Goal: Task Accomplishment & Management: Complete application form

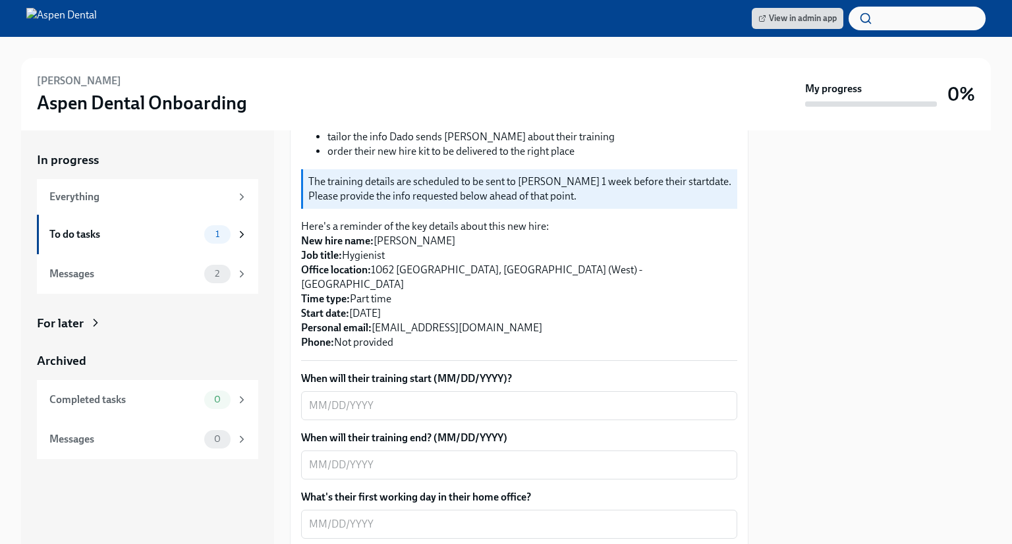
scroll to position [234, 0]
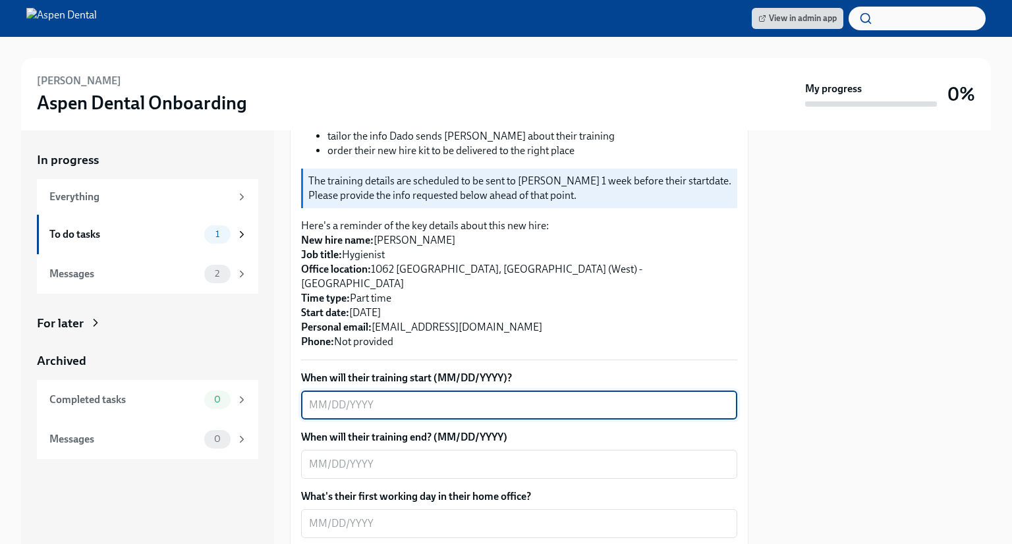
click at [318, 397] on textarea "When will their training start (MM/DD/YYYY)?" at bounding box center [519, 405] width 420 height 16
type textarea "[DATE]"
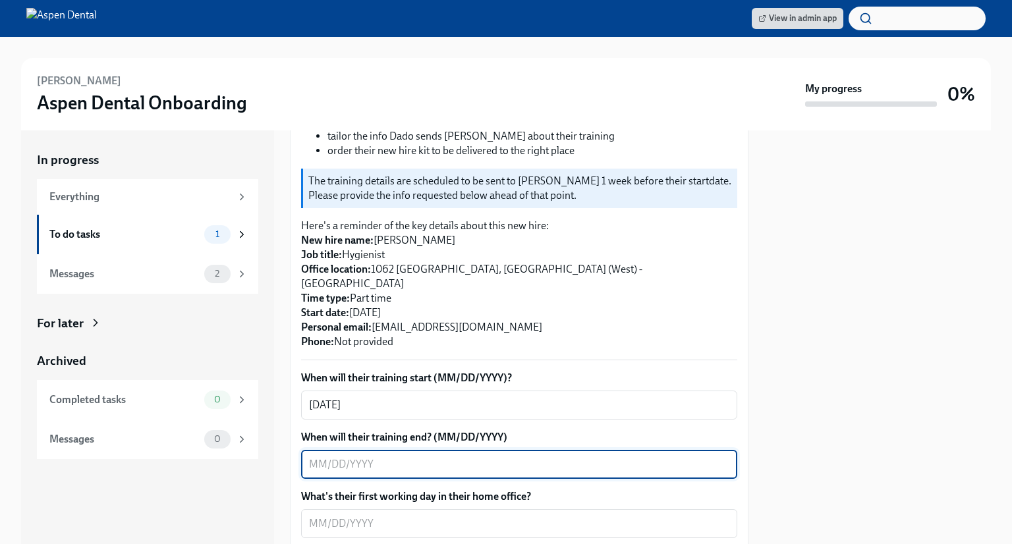
click at [315, 457] on textarea "When will their training end? (MM/DD/YYYY)" at bounding box center [519, 465] width 420 height 16
click at [309, 457] on textarea "When will their training end? (MM/DD/YYYY)" at bounding box center [519, 465] width 420 height 16
type textarea "[DATE]"
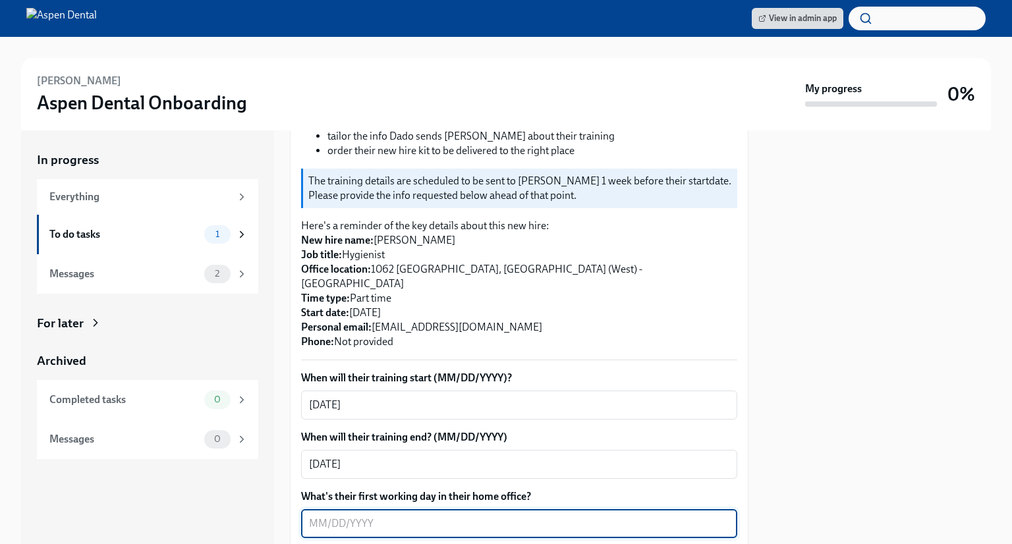
click at [312, 516] on textarea "What's their first working day in their home office?" at bounding box center [519, 524] width 420 height 16
click at [322, 516] on textarea "What's their first working day in their home office?" at bounding box center [519, 524] width 420 height 16
type textarea "[DATE]"
click at [888, 416] on div at bounding box center [878, 337] width 227 height 414
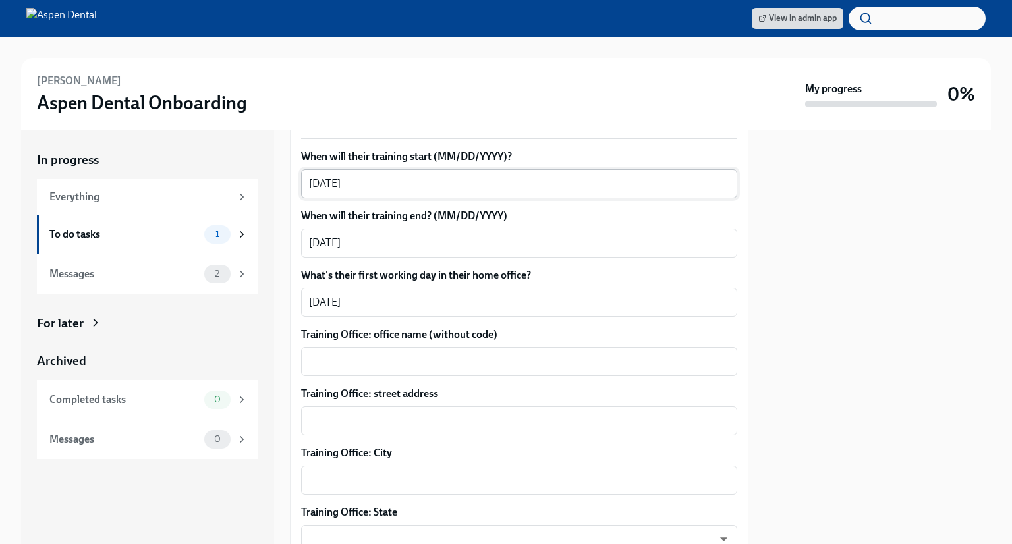
scroll to position [456, 0]
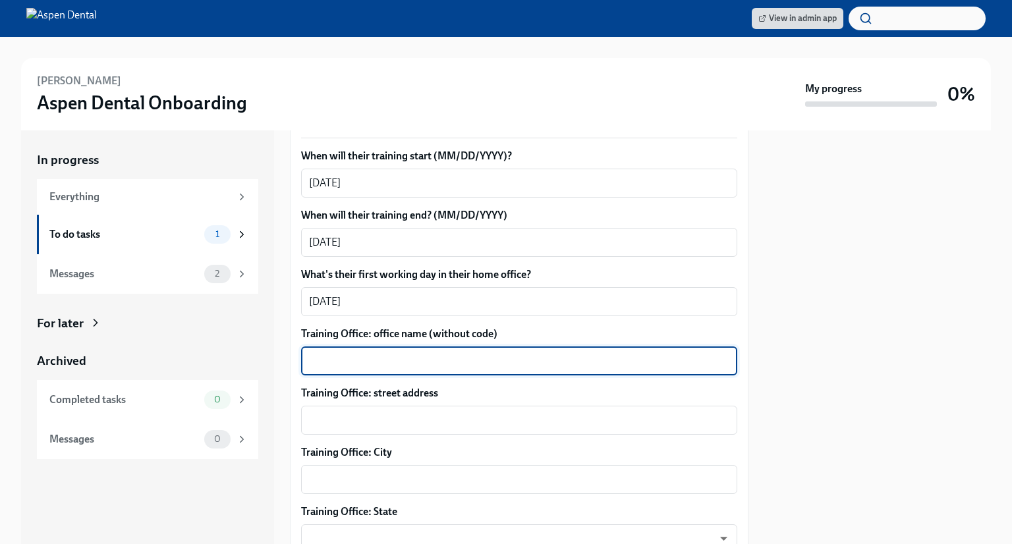
click at [382, 353] on textarea "Training Office: office name (without code)" at bounding box center [519, 361] width 420 height 16
type textarea "Mattoon, [GEOGRAPHIC_DATA]"
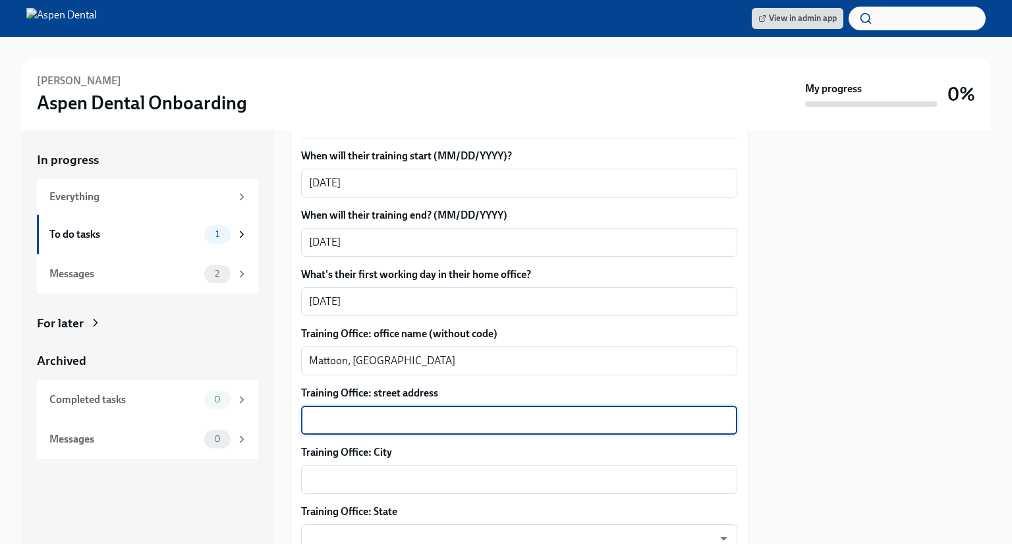
click at [370, 413] on textarea "Training Office: street address" at bounding box center [519, 421] width 420 height 16
type textarea "[STREET_ADDRESS]"
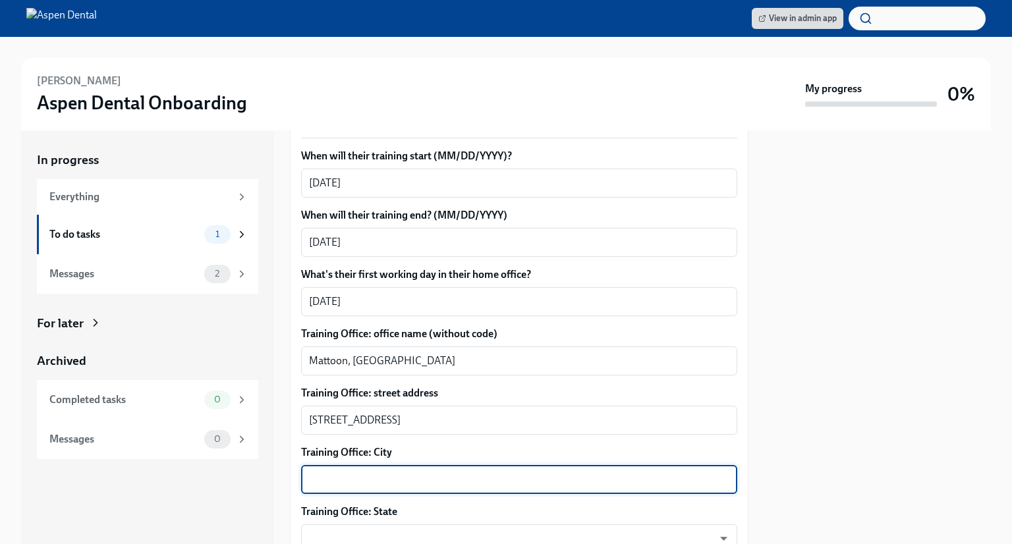
click at [333, 472] on textarea "Training Office: City" at bounding box center [519, 480] width 420 height 16
type textarea "Mattoon"
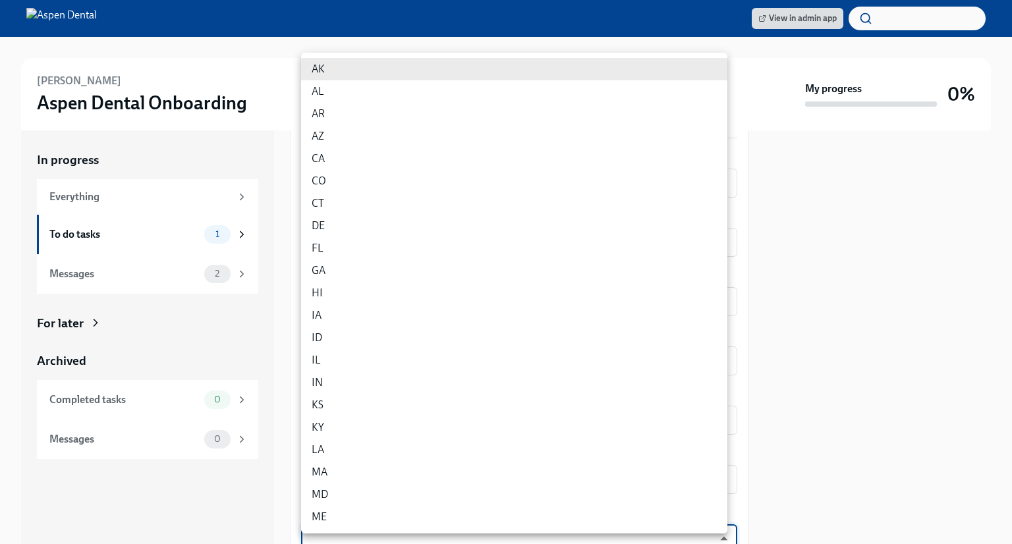
click at [445, 524] on body "View in admin app [PERSON_NAME] Dental Onboarding My progress 0% In progress Ev…" at bounding box center [506, 272] width 1012 height 544
click at [341, 359] on li "IL" at bounding box center [514, 360] width 426 height 22
type input "0JH1U6C2e"
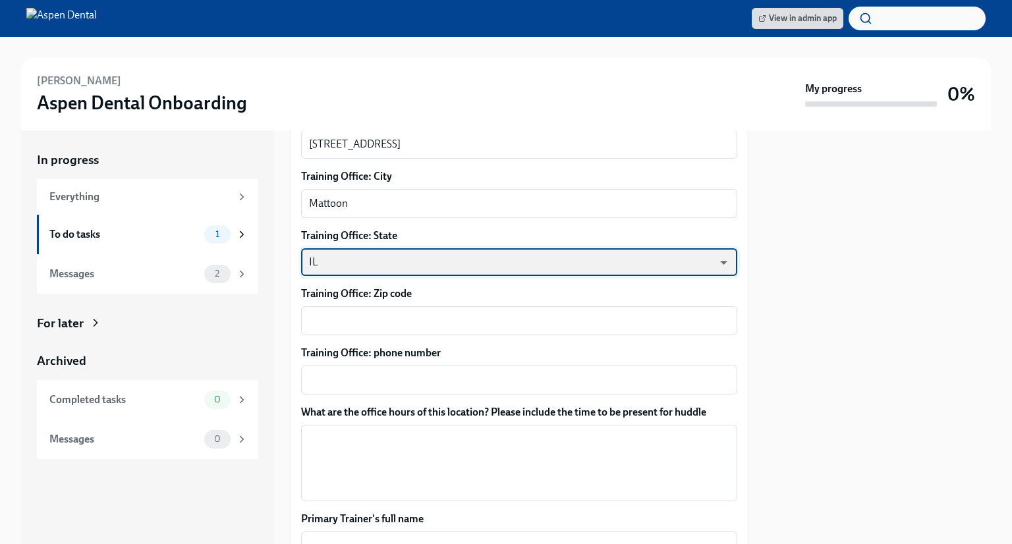
scroll to position [734, 0]
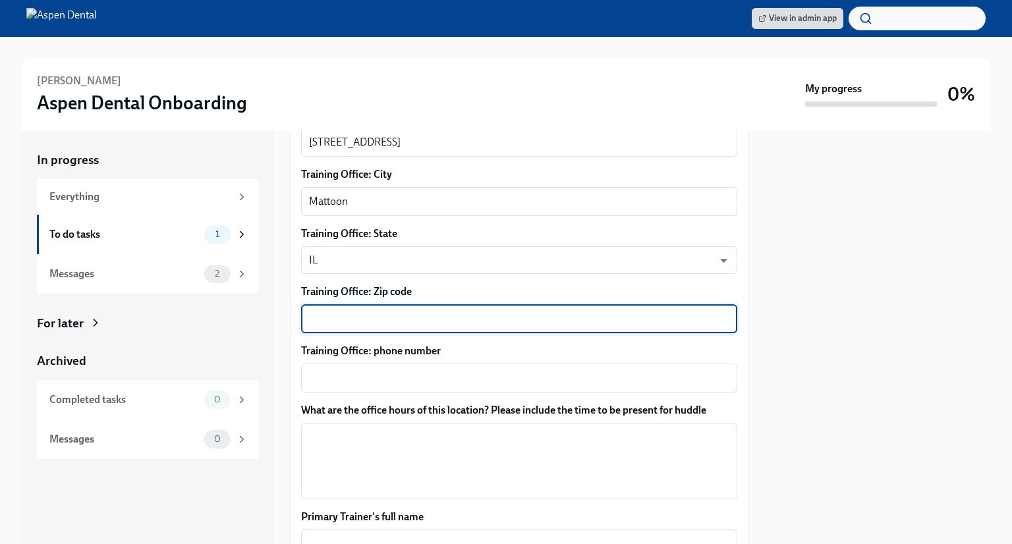
click at [353, 311] on textarea "Training Office: Zip code" at bounding box center [519, 319] width 420 height 16
type textarea "61938"
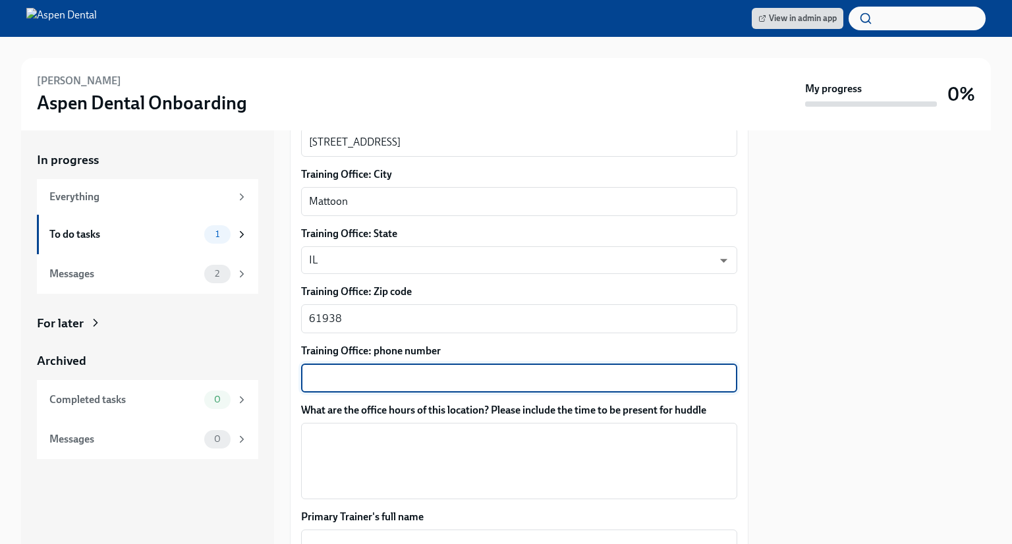
click at [356, 370] on textarea "Training Office: phone number" at bounding box center [519, 378] width 420 height 16
type textarea "2172355900"
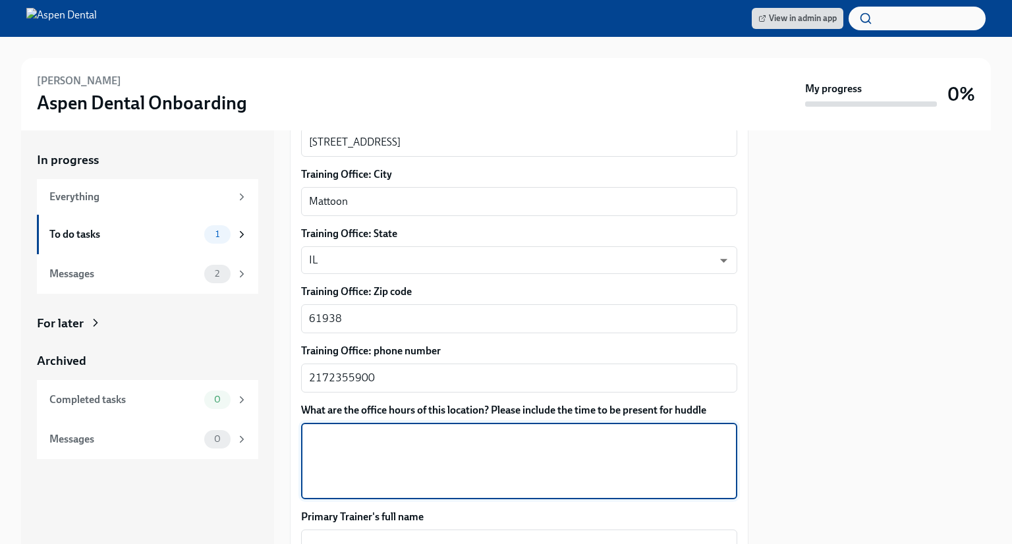
click at [430, 430] on textarea "What are the office hours of this location? Please include the time to be prese…" at bounding box center [519, 461] width 420 height 63
click at [331, 430] on textarea "What are the office hours of this location? Please include the time to be prese…" at bounding box center [519, 461] width 420 height 63
paste textarea "Office Hours [DATE] 8:00am - 1:00pm Mon 8:00am - 6:00pm Tue 8:00am - 5:00pm Wed…"
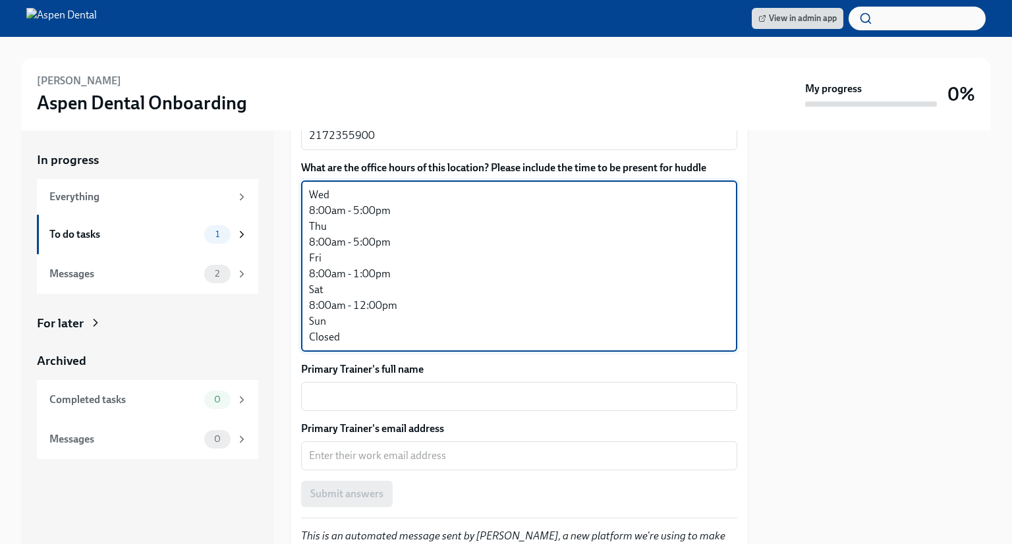
scroll to position [977, 0]
type textarea "Office Hours [DATE] 8:00am - 1:00pm Mon 8:00am - 6:00pm Tue 8:00am - 5:00pm Wed…"
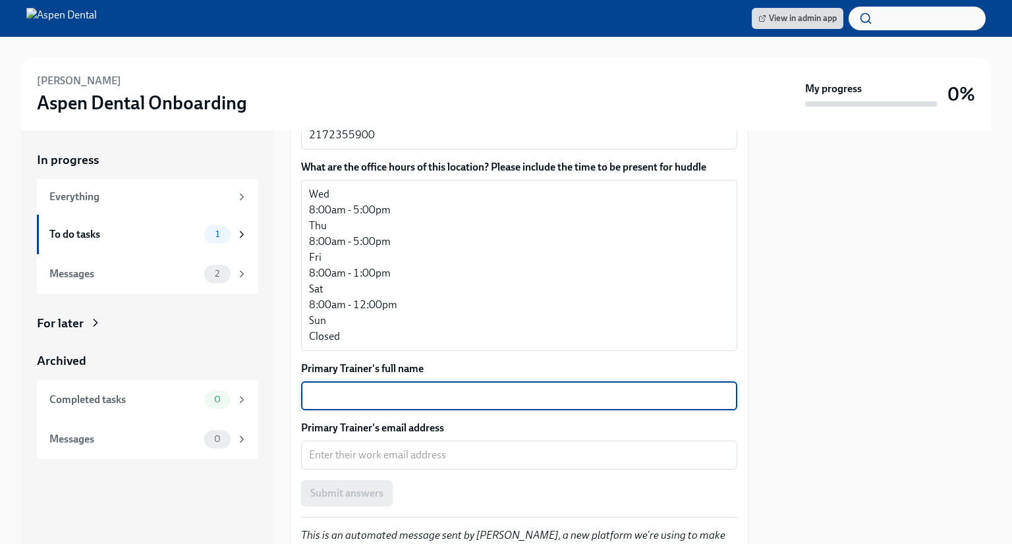
click at [457, 388] on textarea "Primary Trainer's full name" at bounding box center [519, 396] width 420 height 16
type textarea "[PERSON_NAME]"
click at [374, 448] on textarea "Primary Trainer's email address" at bounding box center [519, 456] width 420 height 16
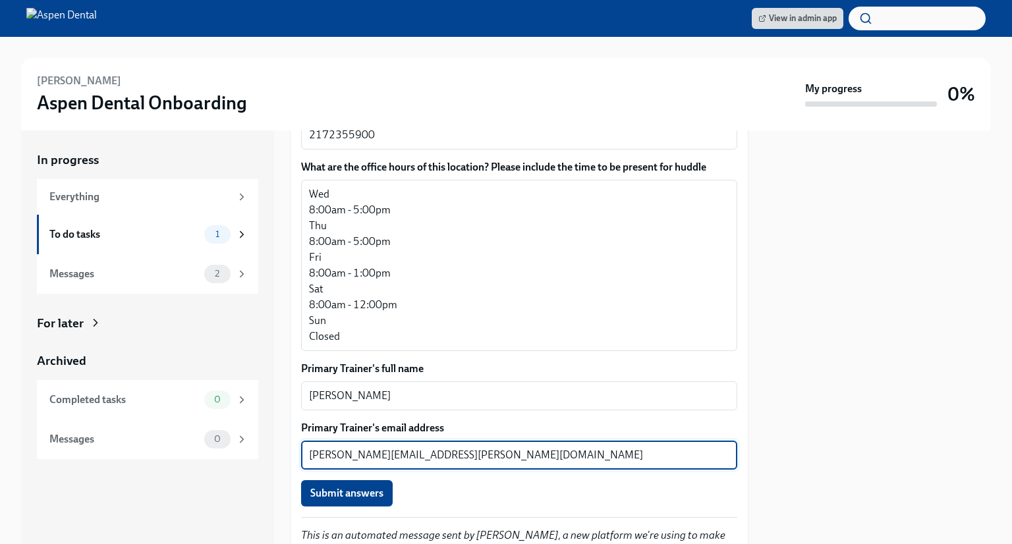
type textarea "[PERSON_NAME][EMAIL_ADDRESS][PERSON_NAME][DOMAIN_NAME]"
click at [353, 487] on span "Submit answers" at bounding box center [346, 493] width 73 height 13
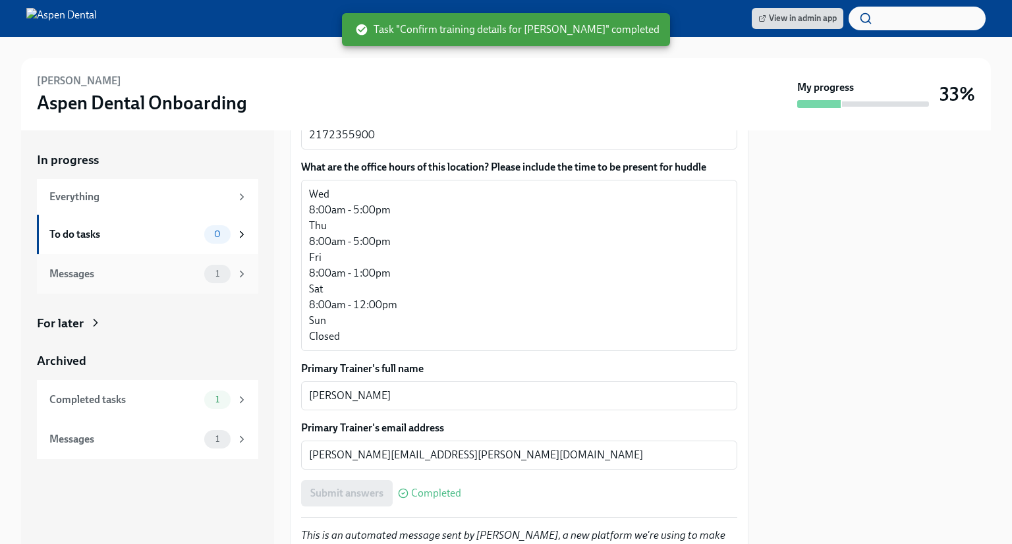
click at [124, 270] on div "Messages" at bounding box center [124, 274] width 150 height 14
